Goal: Task Accomplishment & Management: Complete application form

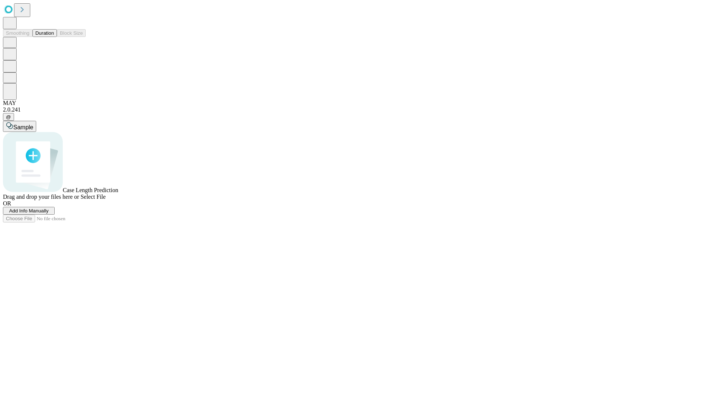
click at [49, 213] on span "Add Info Manually" at bounding box center [28, 211] width 39 height 6
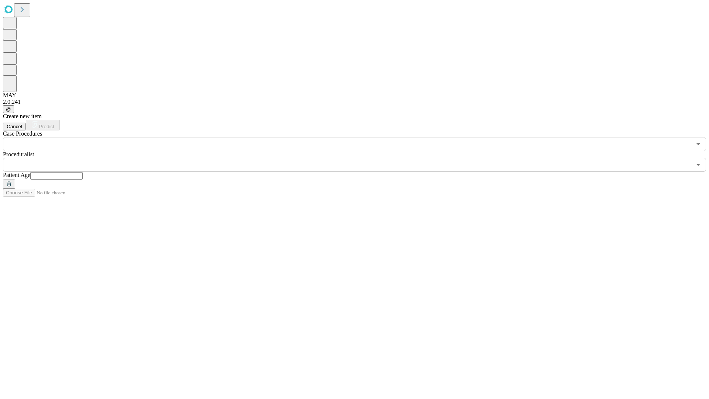
click at [83, 172] on input "text" at bounding box center [56, 175] width 52 height 7
type input "**"
click at [360, 158] on input "text" at bounding box center [347, 165] width 688 height 14
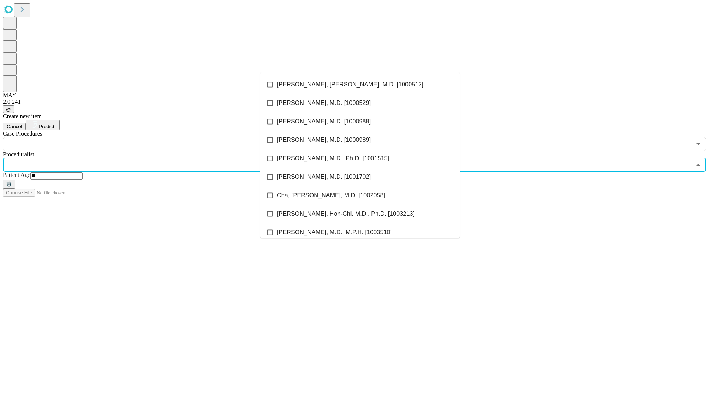
click at [360, 85] on li "[PERSON_NAME], [PERSON_NAME], M.D. [1000512]" at bounding box center [359, 84] width 199 height 18
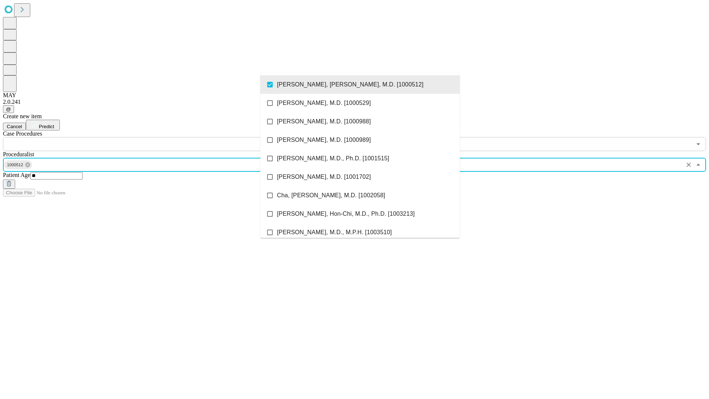
click at [155, 137] on input "text" at bounding box center [347, 144] width 688 height 14
